Goal: Find specific page/section: Find specific page/section

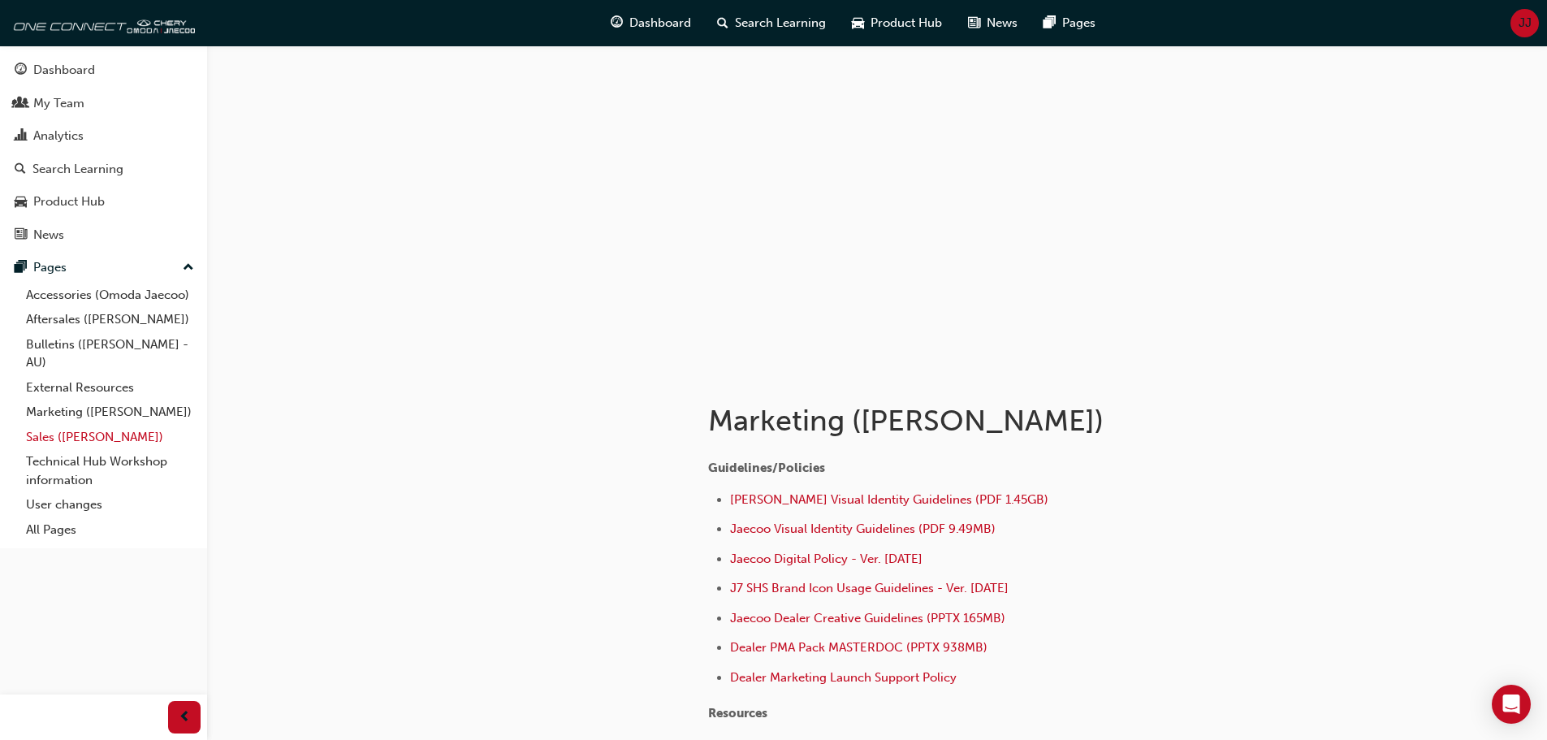
click at [84, 428] on link "Sales ([PERSON_NAME])" at bounding box center [109, 437] width 181 height 25
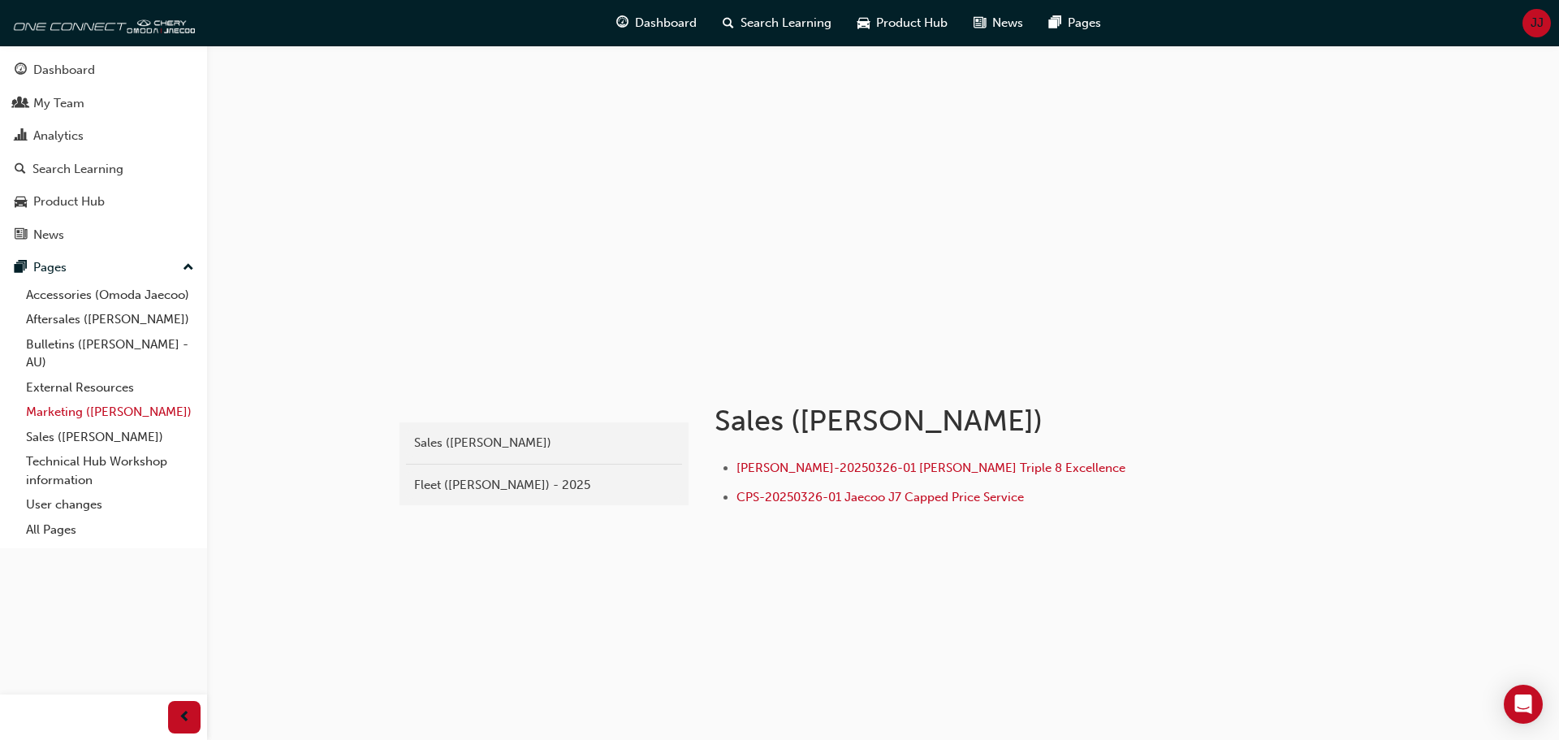
click at [84, 417] on link "Marketing ([PERSON_NAME])" at bounding box center [109, 412] width 181 height 25
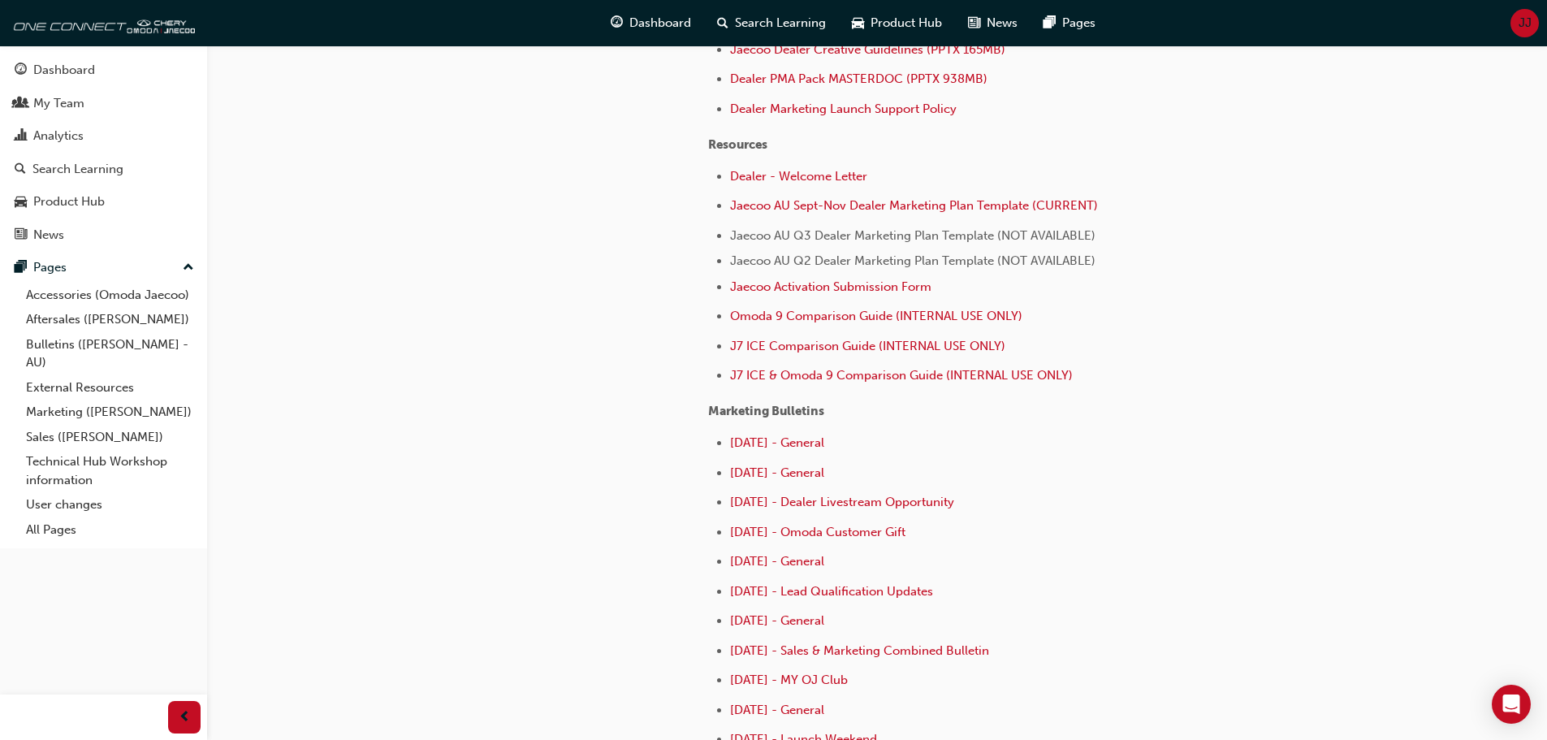
scroll to position [650, 0]
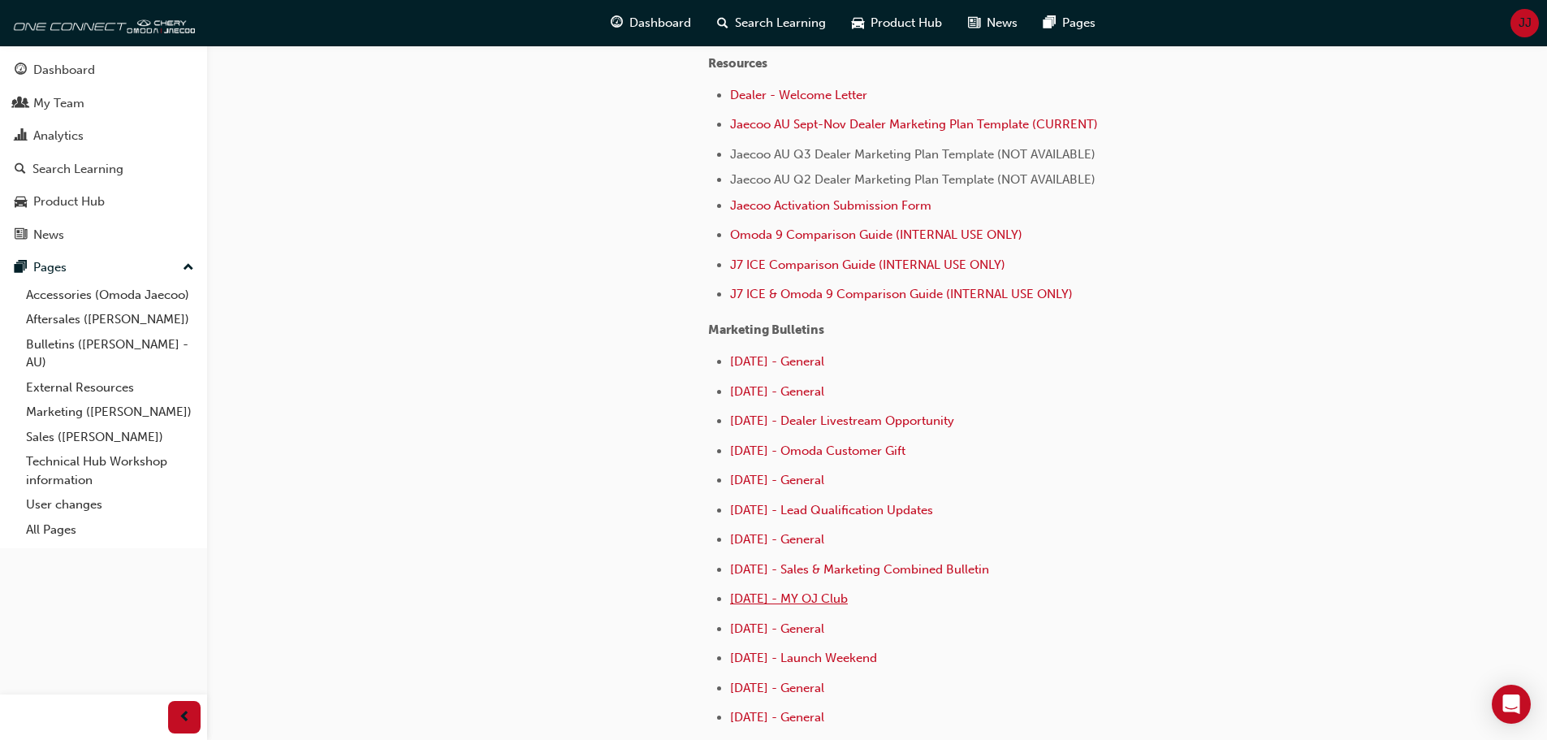
click at [793, 600] on span "[DATE] - MY OJ Club" at bounding box center [789, 598] width 118 height 15
